Goal: Find contact information: Obtain details needed to contact an individual or organization

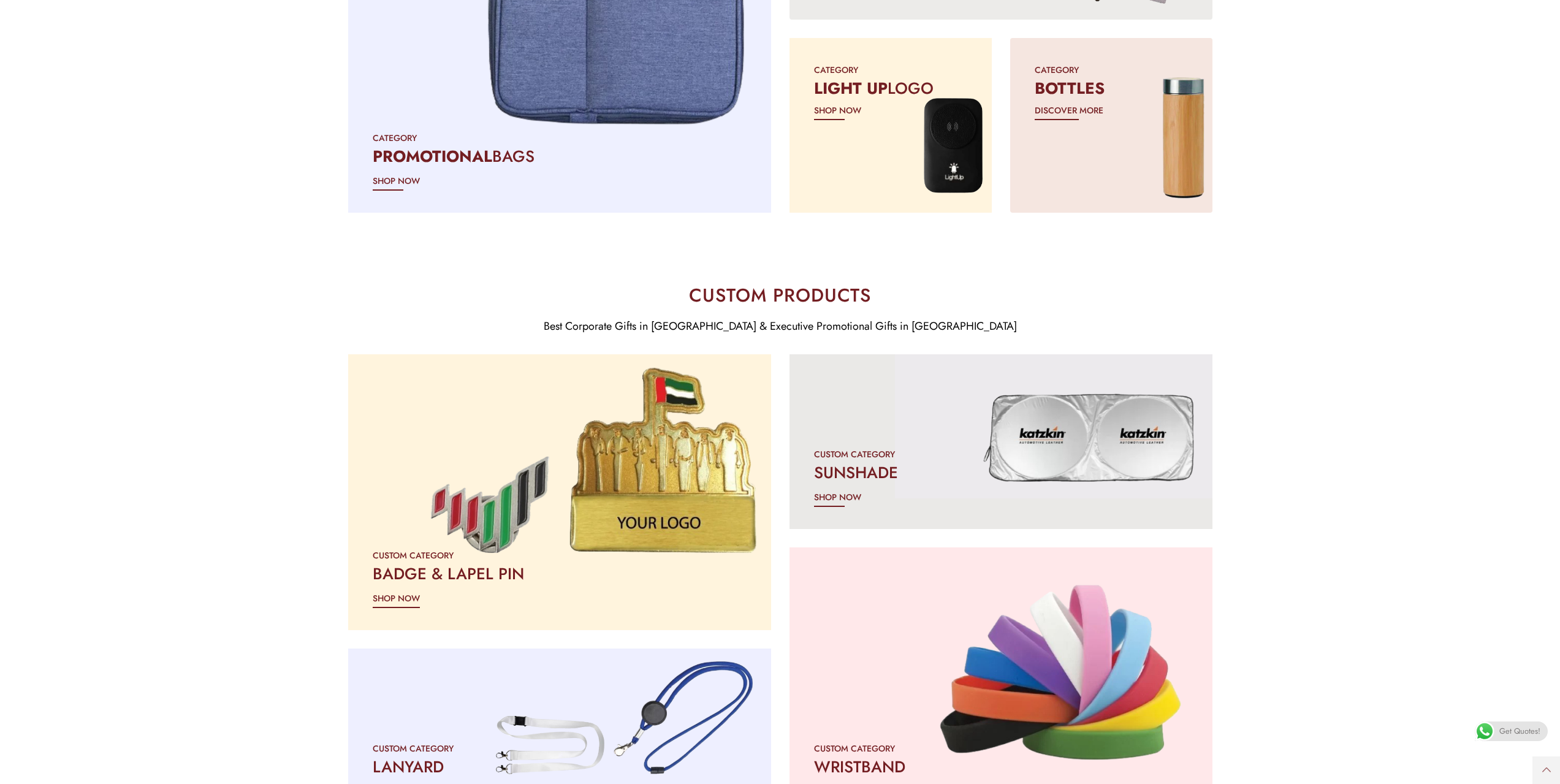
scroll to position [1716, 0]
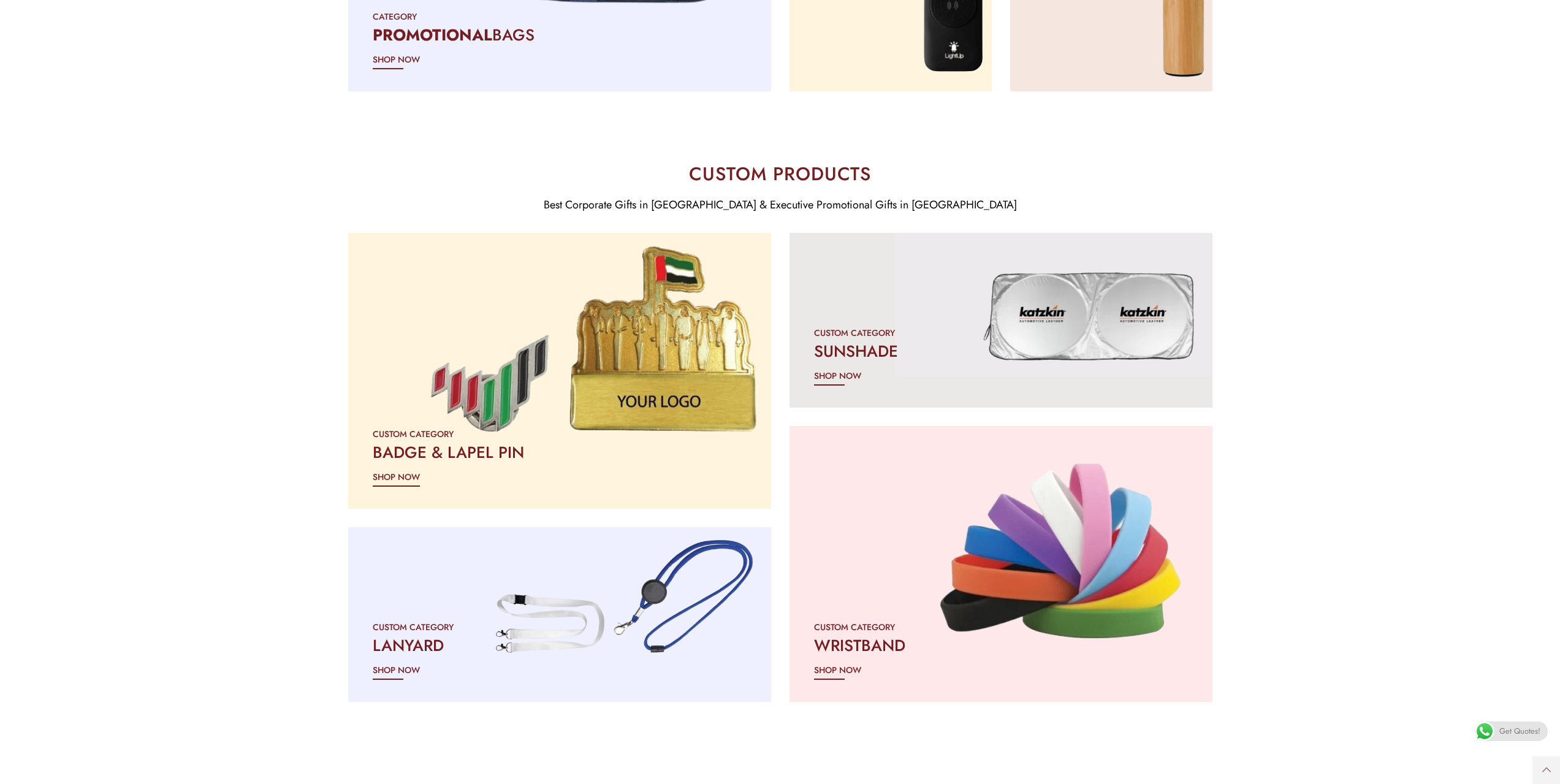
click at [608, 390] on div at bounding box center [559, 371] width 444 height 290
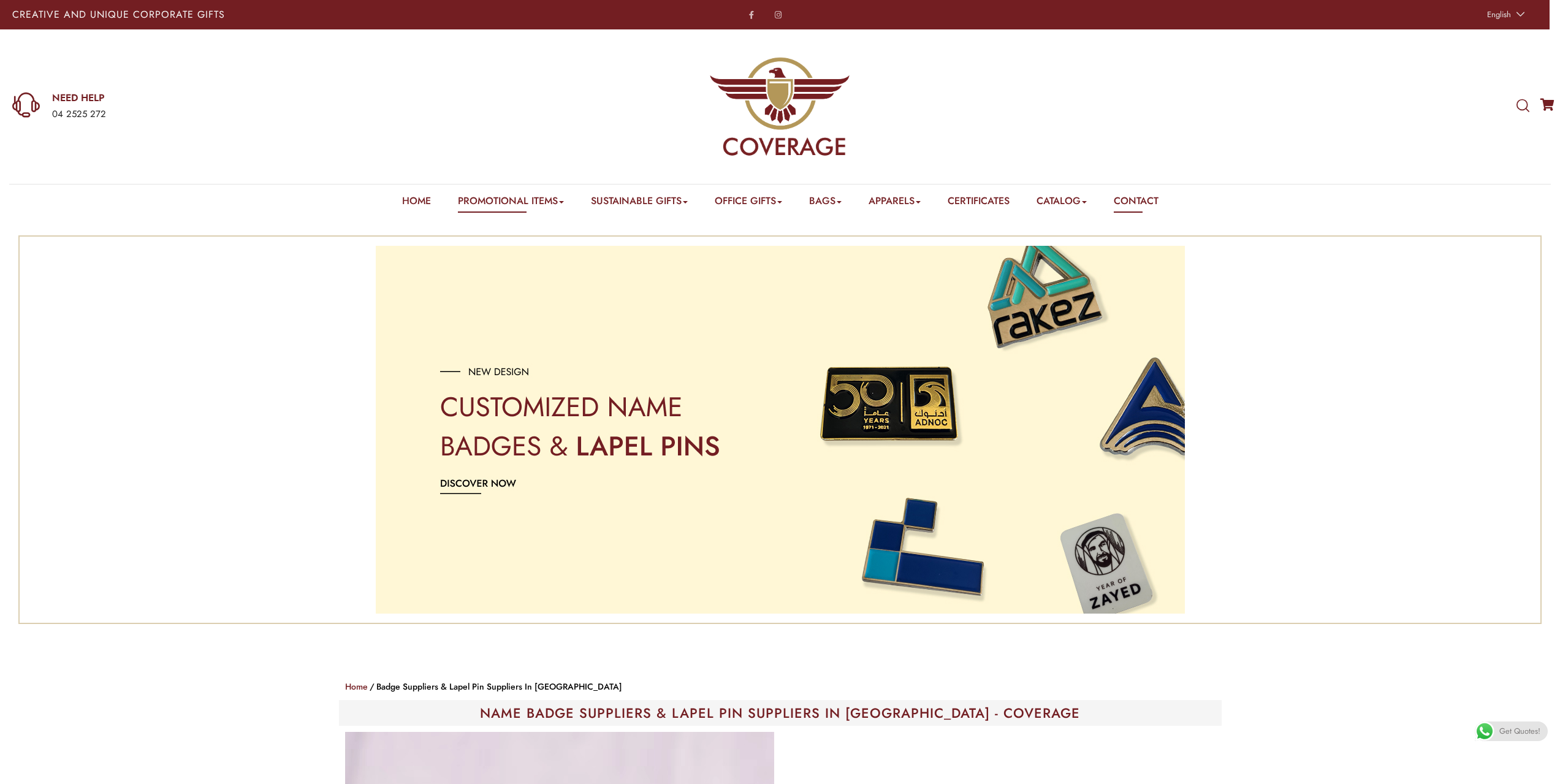
click at [1143, 197] on link "Contact" at bounding box center [1136, 203] width 45 height 19
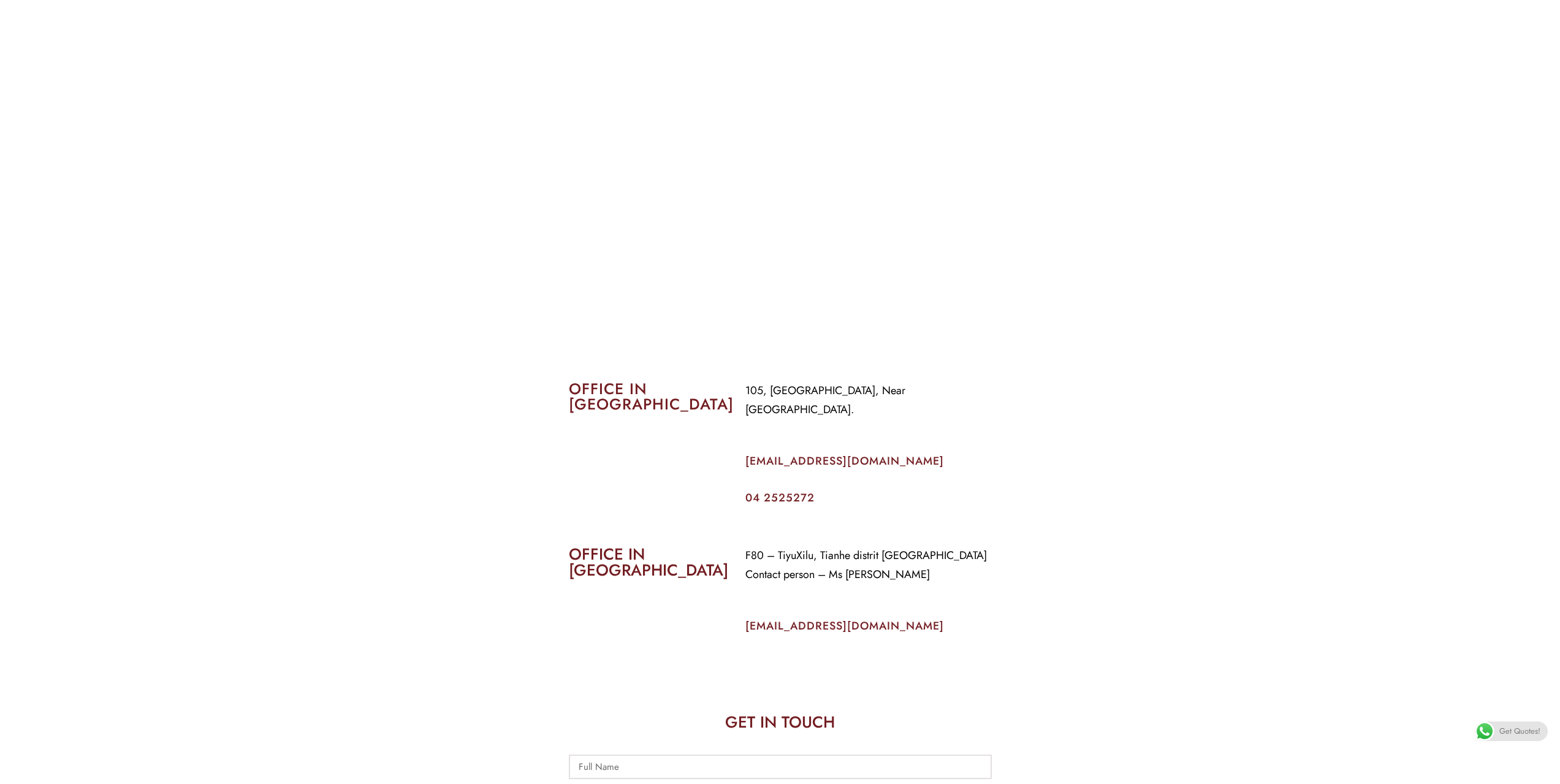
scroll to position [306, 0]
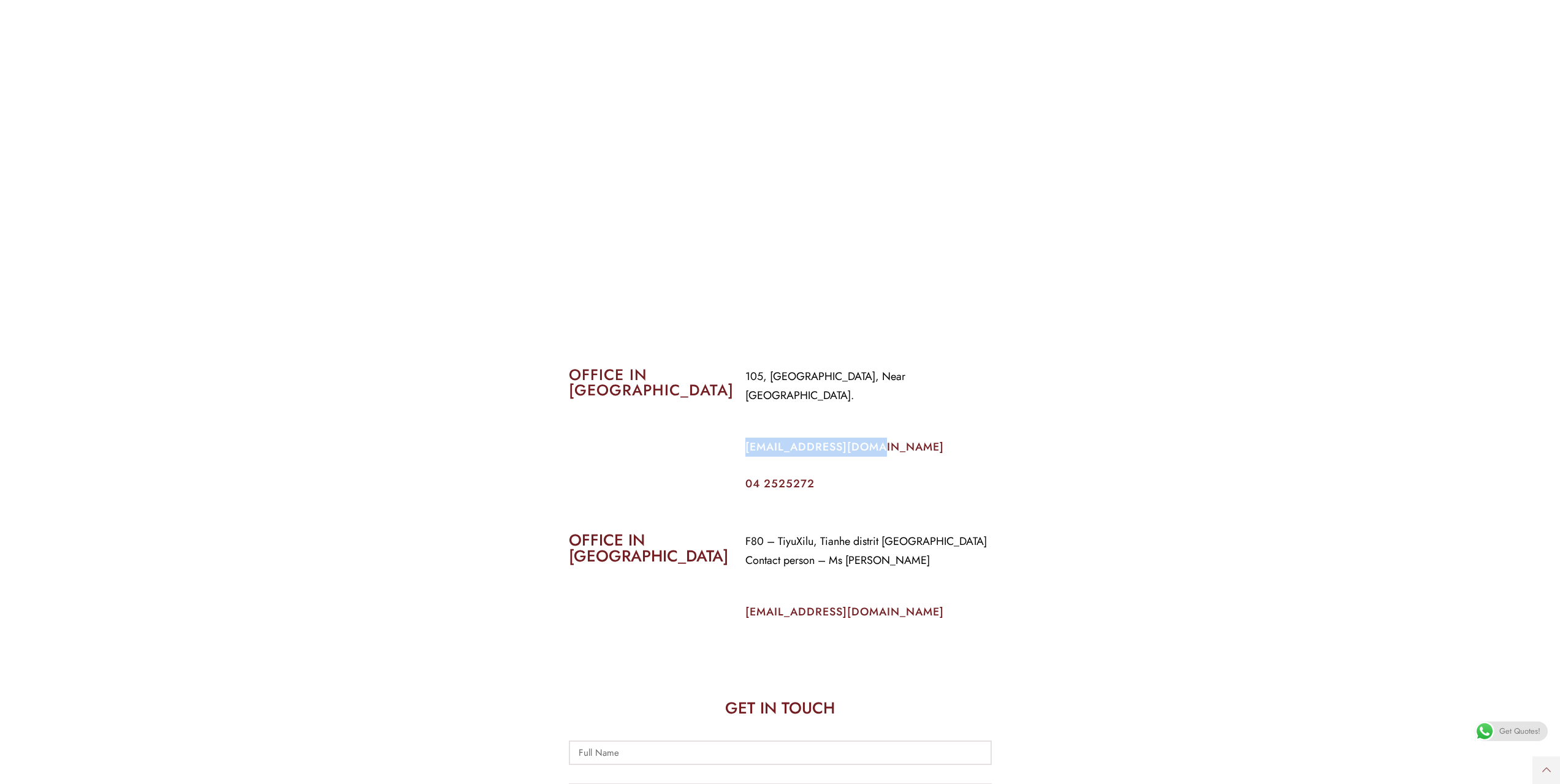
drag, startPoint x: 741, startPoint y: 430, endPoint x: 905, endPoint y: 419, distance: 164.4
click at [905, 419] on div "105, Al Faraidooni Building, Near Al Jadeed Bakery. info@coverageuae.com 04 252…" at bounding box center [868, 428] width 265 height 140
copy link "[EMAIL_ADDRESS][DOMAIN_NAME]"
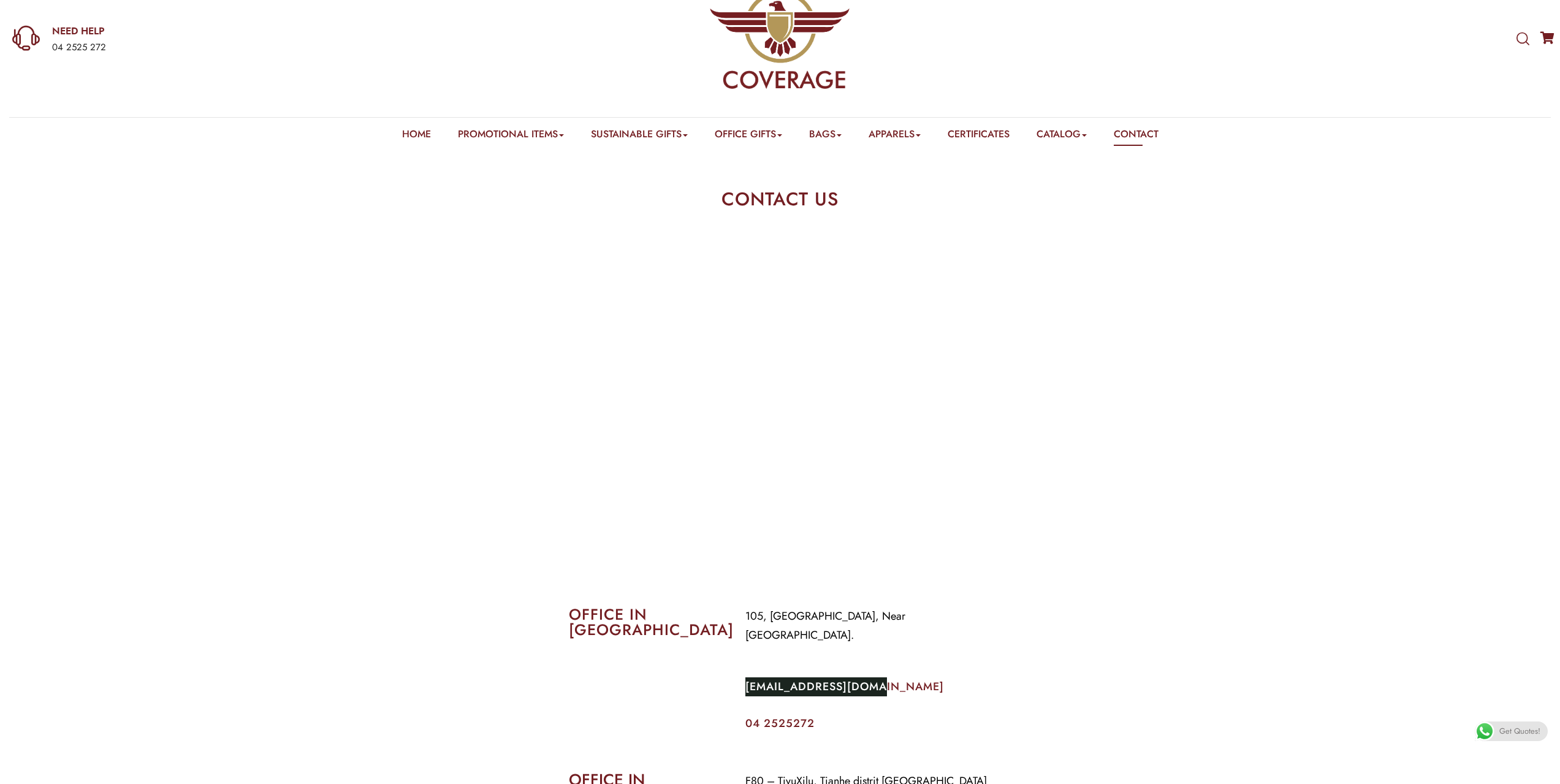
scroll to position [0, 0]
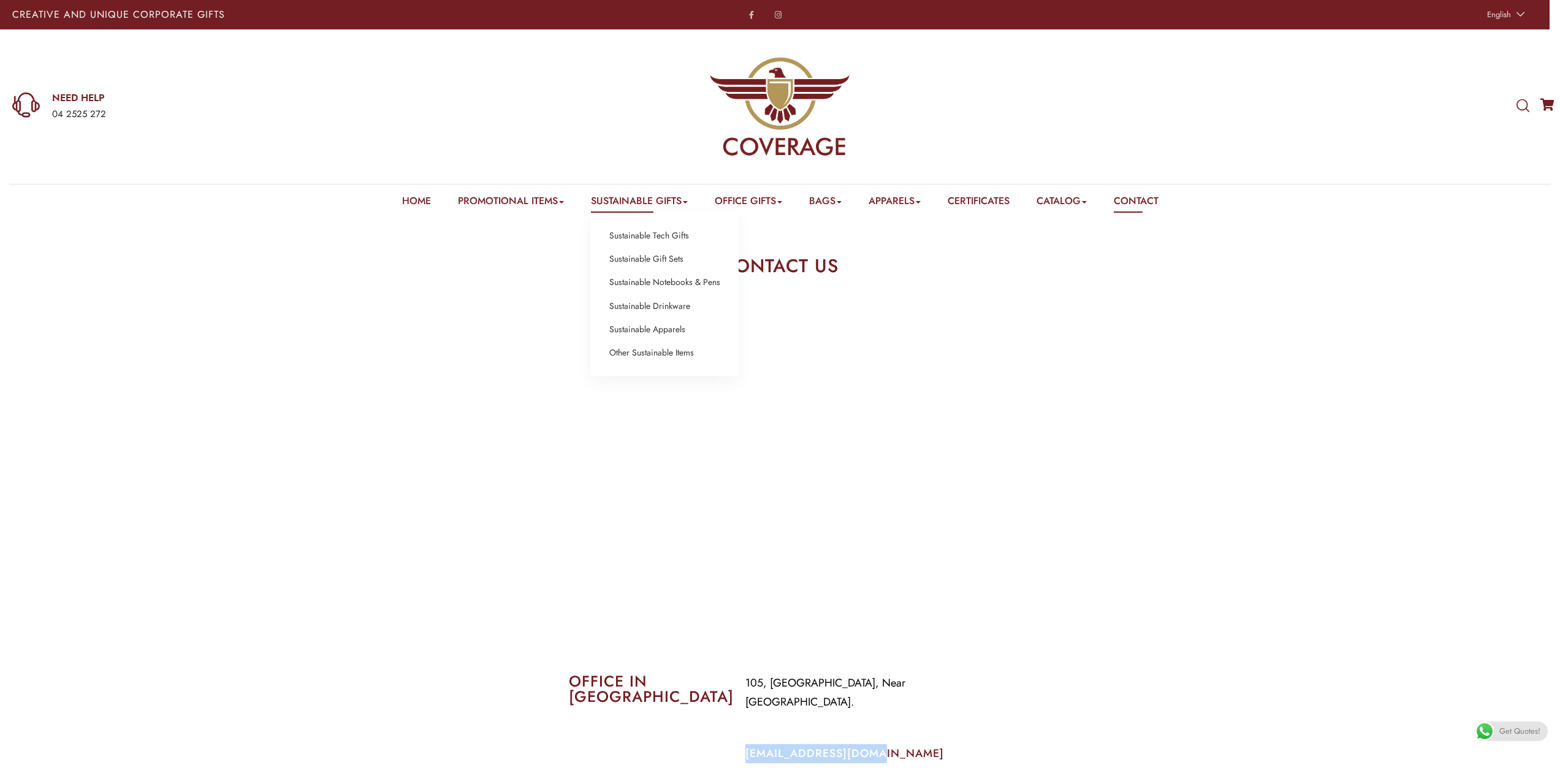
click at [663, 208] on link "Sustainable Gifts" at bounding box center [639, 203] width 97 height 19
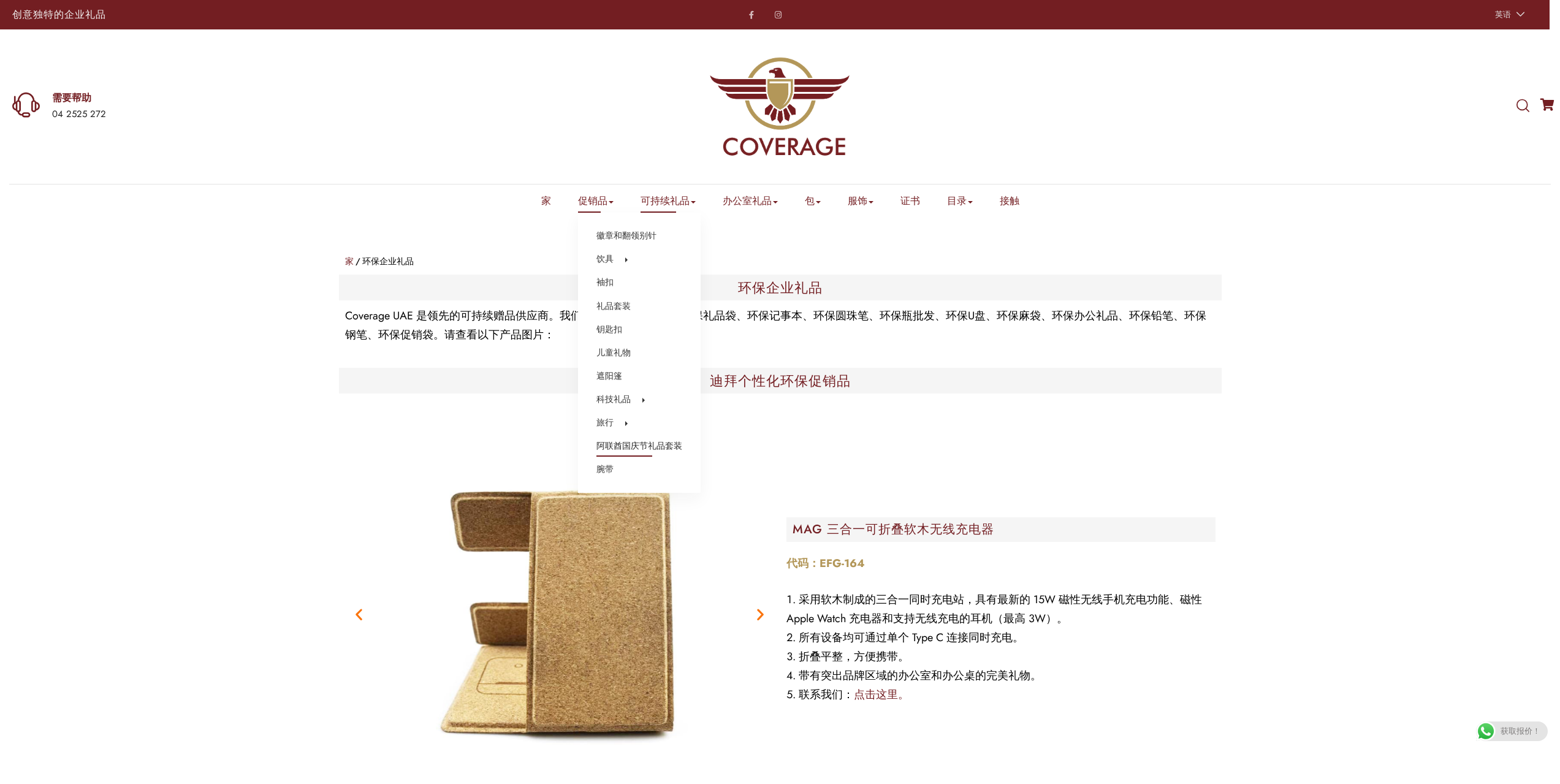
click at [613, 446] on font "阿联酋国庆节礼品套装" at bounding box center [639, 445] width 86 height 12
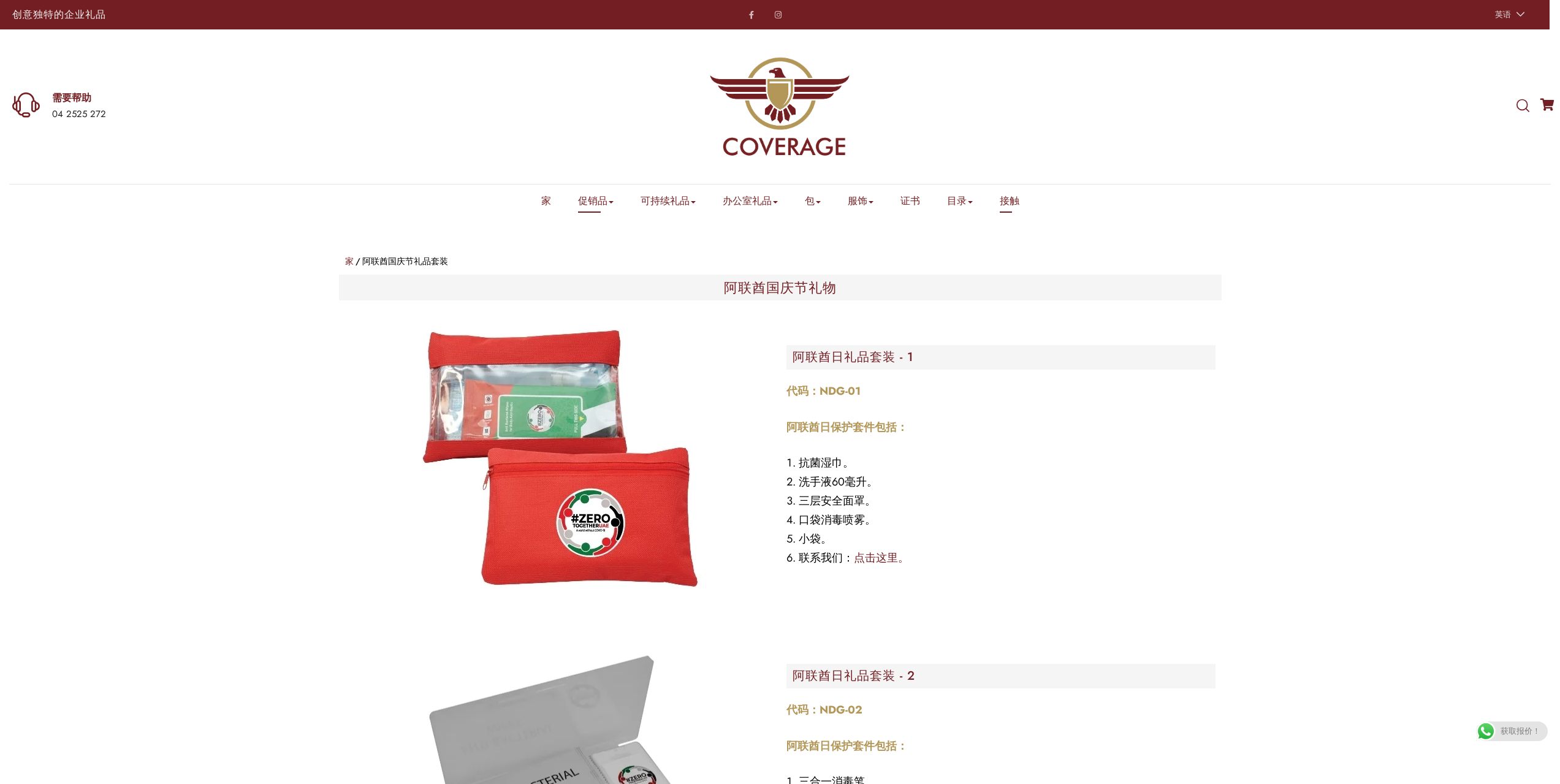
click at [1005, 194] on font "接触" at bounding box center [1009, 201] width 20 height 14
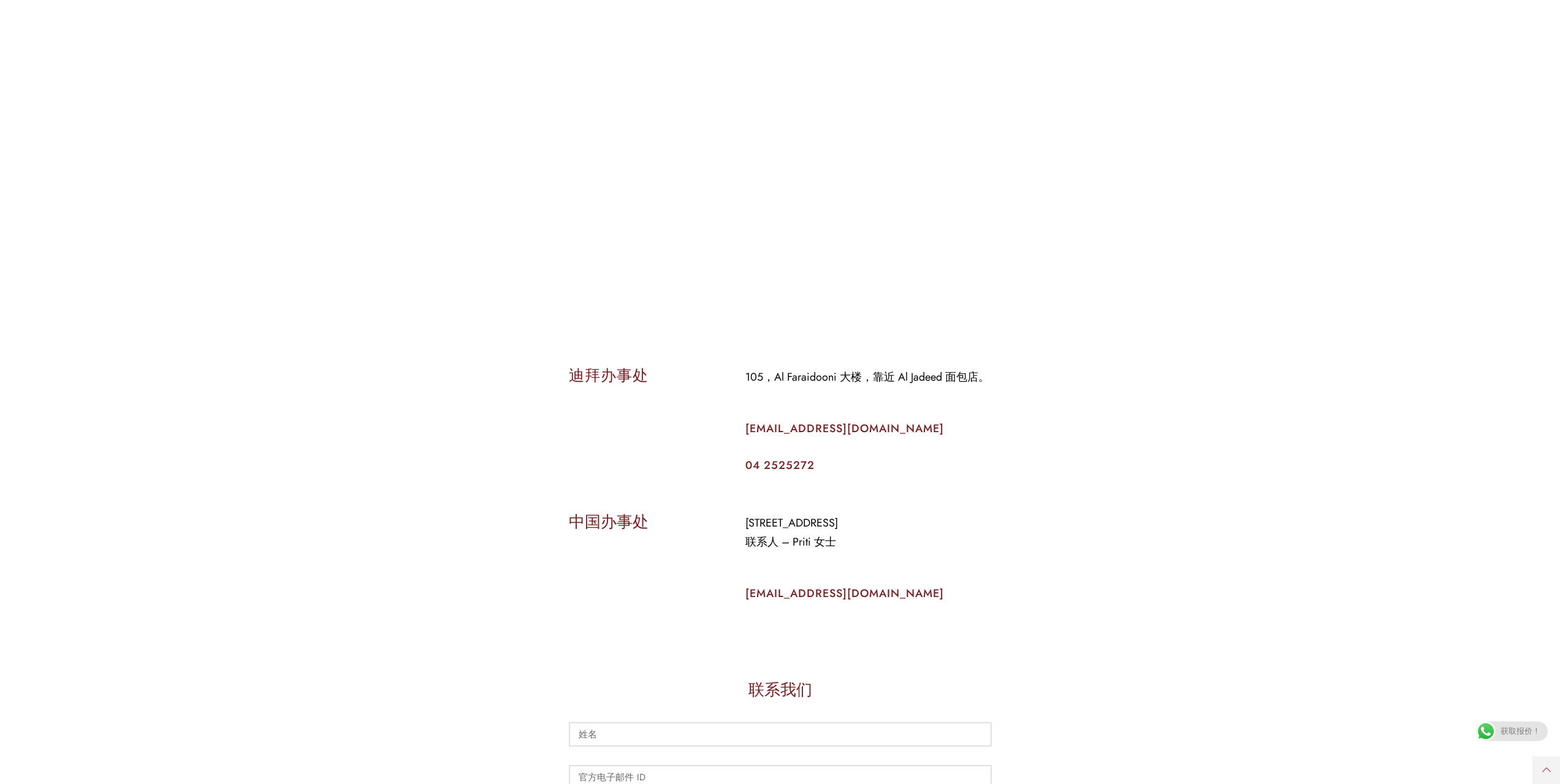
scroll to position [306, 0]
drag, startPoint x: 736, startPoint y: 426, endPoint x: 896, endPoint y: 421, distance: 160.1
click at [896, 421] on div "105，Al Faraidooni 大楼，靠近 Al Jadeed 面包店。 [EMAIL_ADDRESS][DOMAIN_NAME] 04 2525272" at bounding box center [868, 418] width 265 height 121
copy font "[EMAIL_ADDRESS][DOMAIN_NAME]"
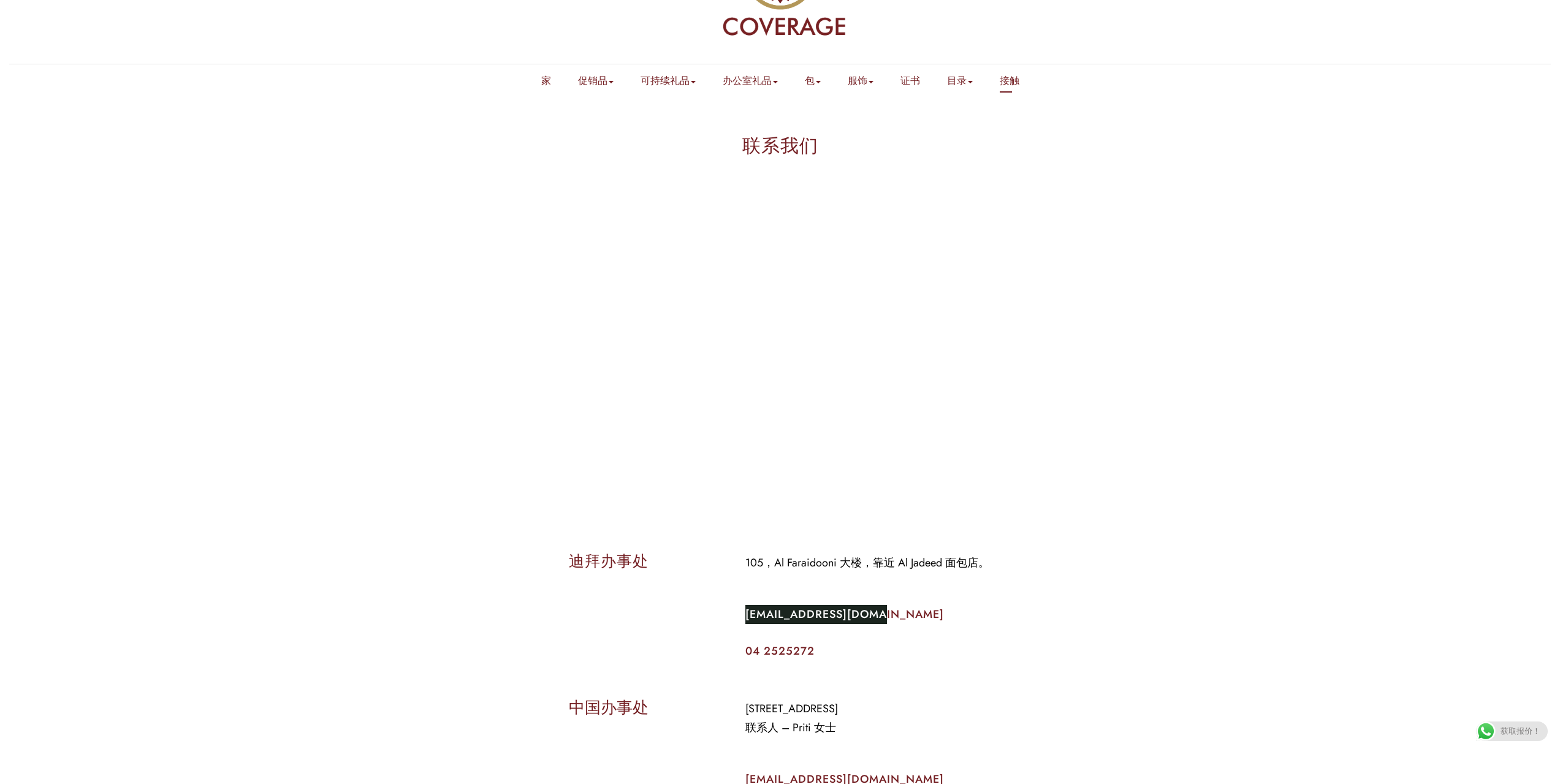
scroll to position [0, 0]
